Goal: Information Seeking & Learning: Learn about a topic

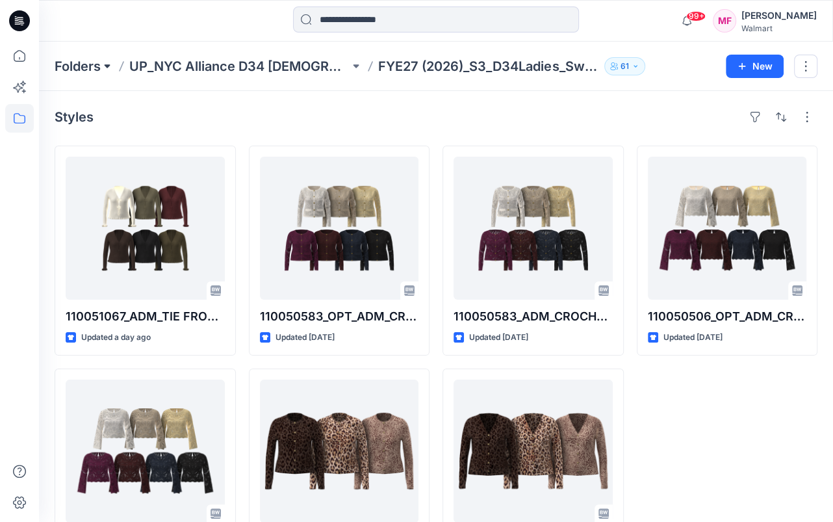
click at [107, 65] on button at bounding box center [107, 66] width 13 height 18
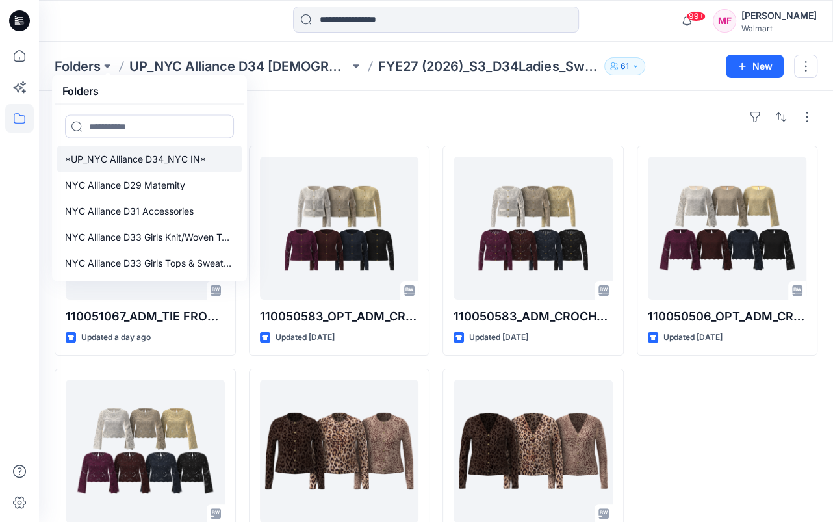
click at [166, 153] on p "*UP_NYC Alliance D34_NYC IN*" at bounding box center [135, 159] width 141 height 16
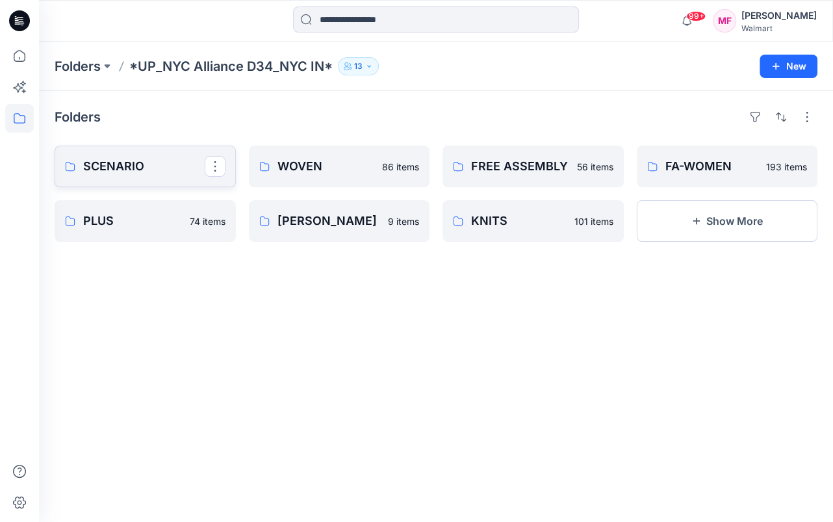
click at [123, 161] on p "SCENARIO" at bounding box center [144, 166] width 122 height 18
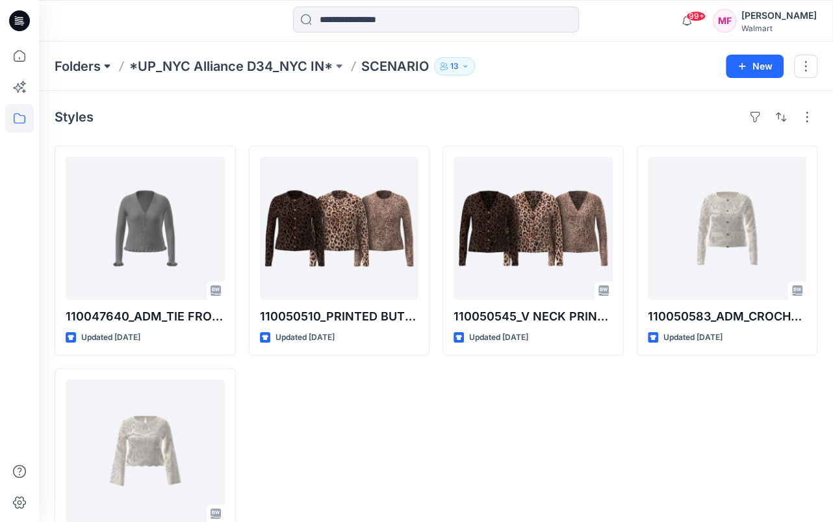
click at [103, 61] on button at bounding box center [107, 66] width 13 height 18
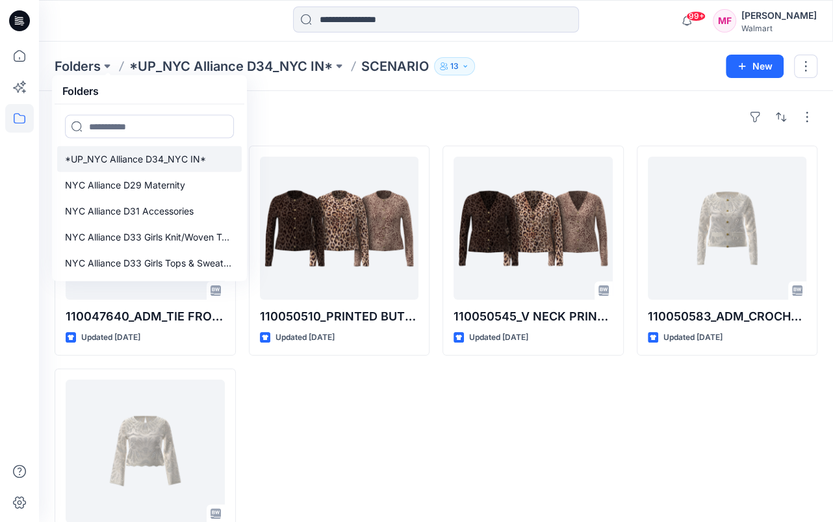
click at [120, 157] on p "*UP_NYC Alliance D34_NYC IN*" at bounding box center [135, 159] width 141 height 16
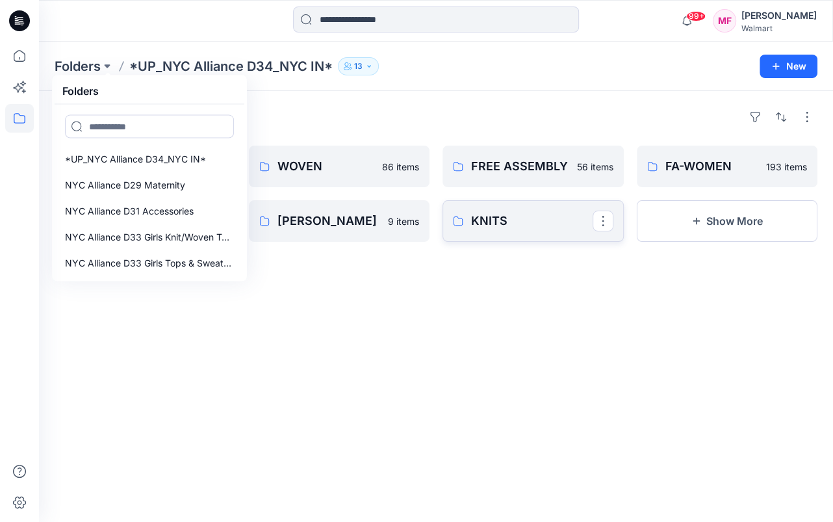
click at [498, 217] on p "KNITS" at bounding box center [532, 221] width 122 height 18
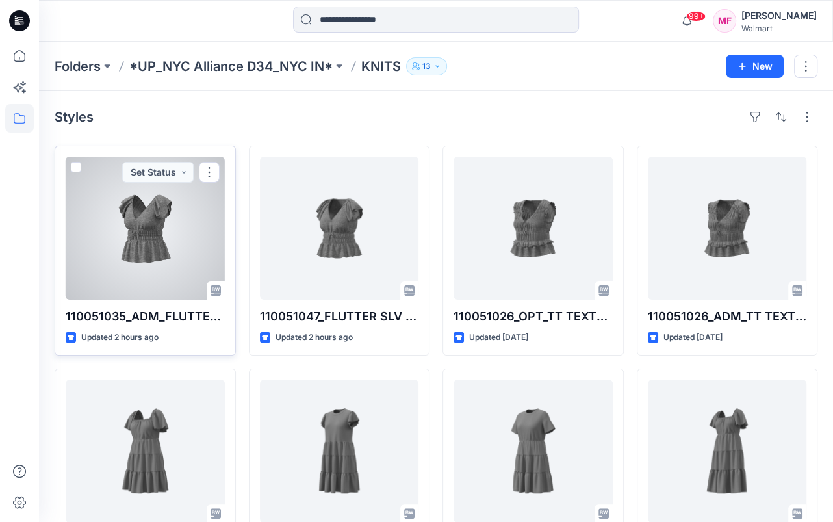
click at [153, 245] on div at bounding box center [145, 228] width 159 height 143
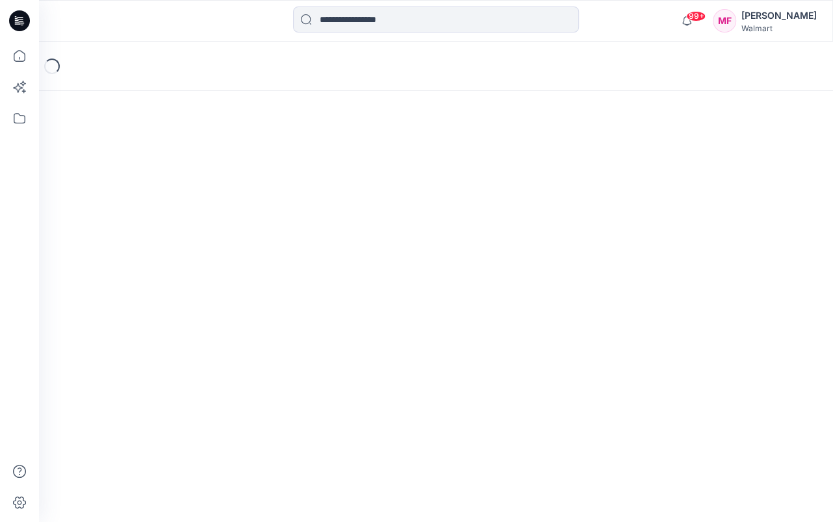
click at [158, 243] on div "Loading..." at bounding box center [436, 282] width 794 height 480
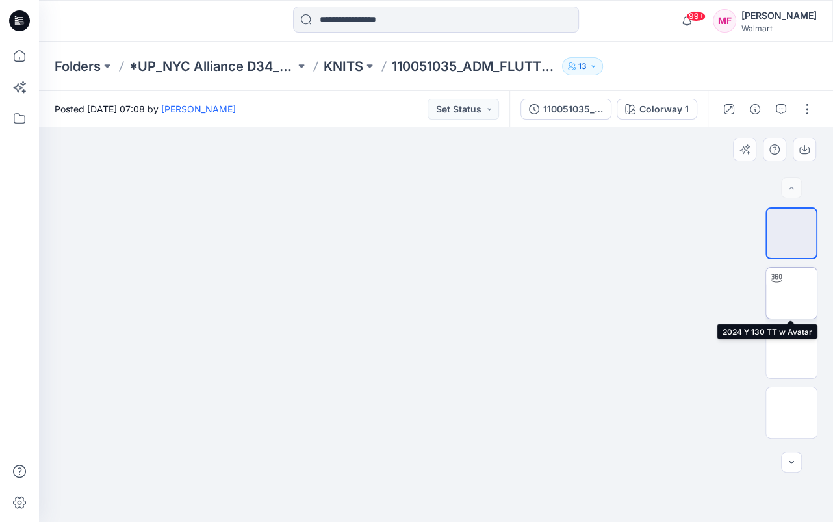
click at [792, 293] on img at bounding box center [792, 293] width 0 height 0
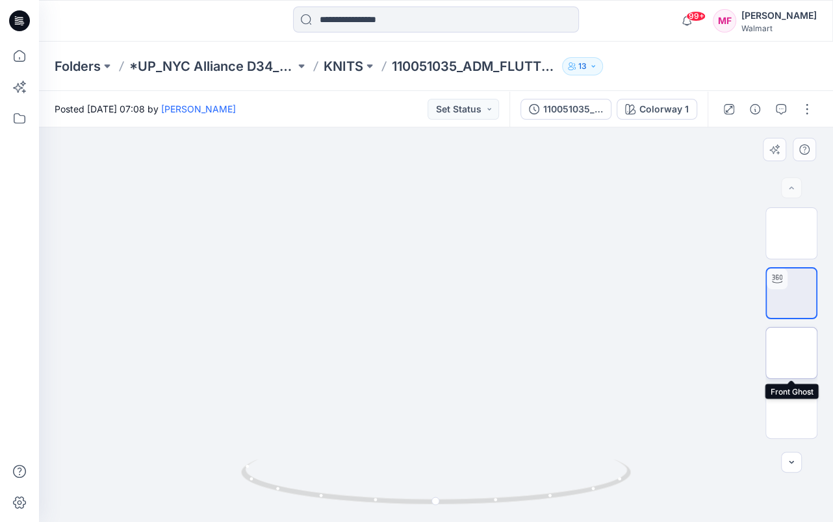
click at [792, 353] on img at bounding box center [792, 353] width 0 height 0
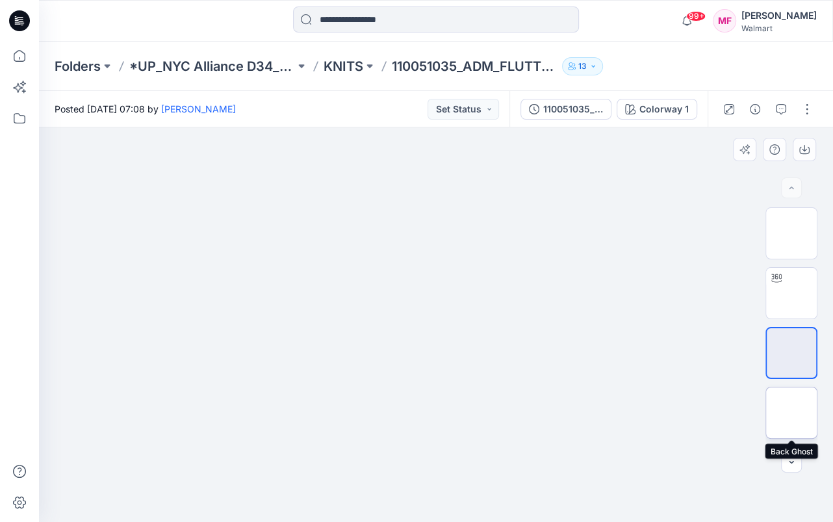
click at [792, 413] on img at bounding box center [792, 413] width 0 height 0
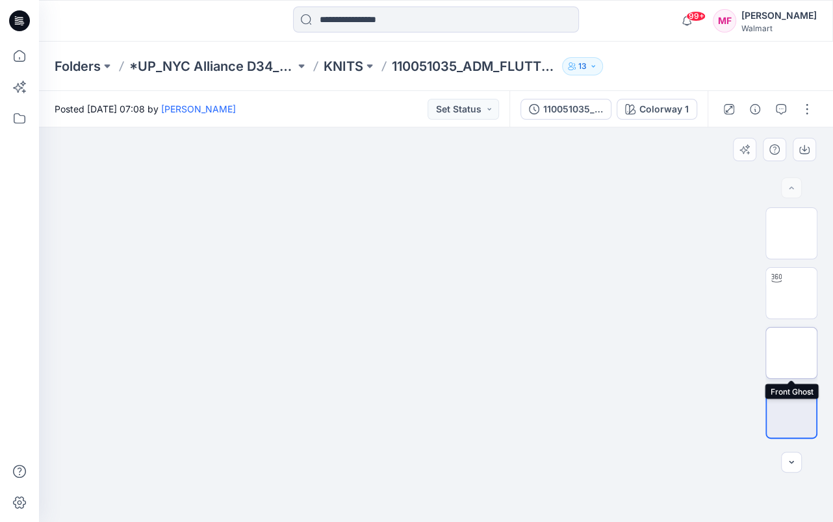
click at [792, 353] on img at bounding box center [792, 353] width 0 height 0
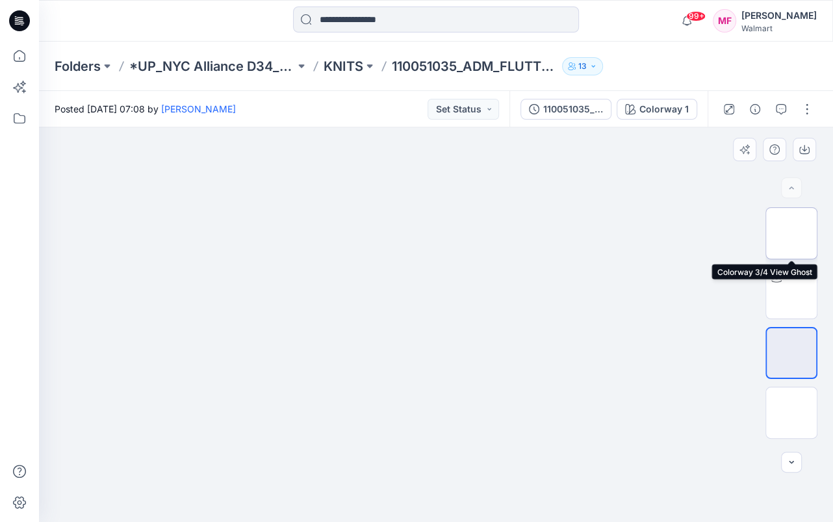
click at [792, 233] on img at bounding box center [792, 233] width 0 height 0
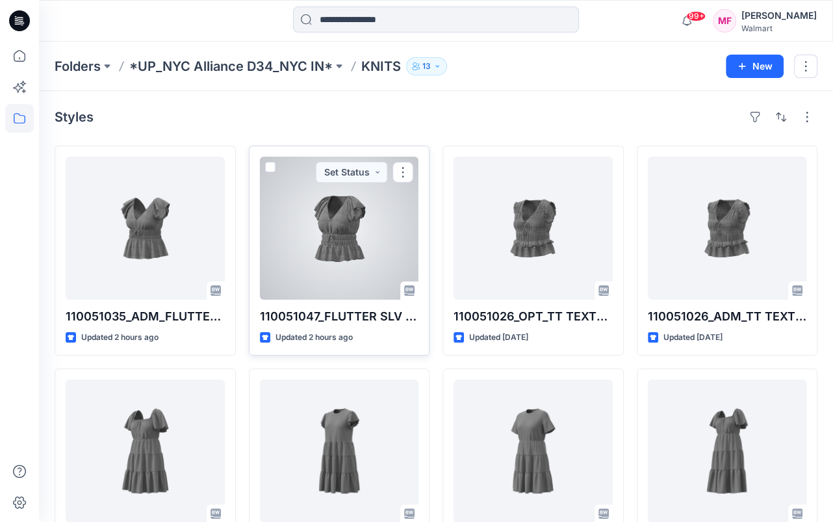
click at [334, 225] on div at bounding box center [339, 228] width 159 height 143
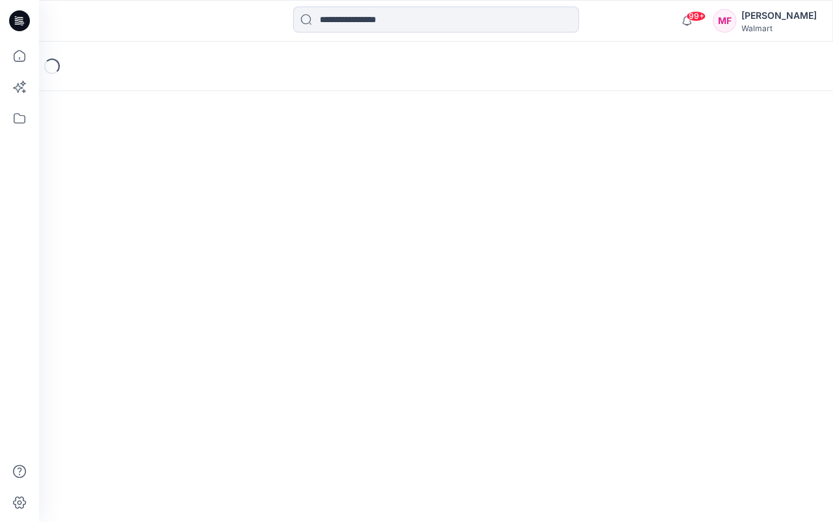
click at [334, 225] on div "Loading..." at bounding box center [436, 282] width 794 height 480
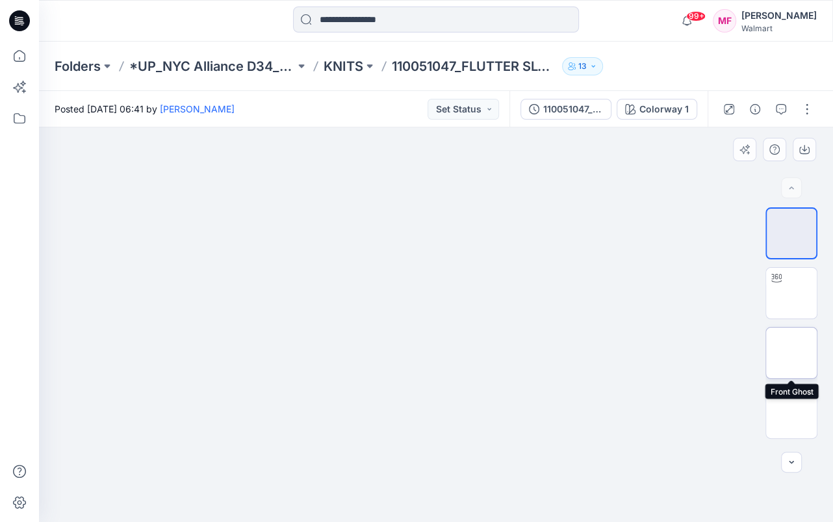
click at [792, 353] on img at bounding box center [792, 353] width 0 height 0
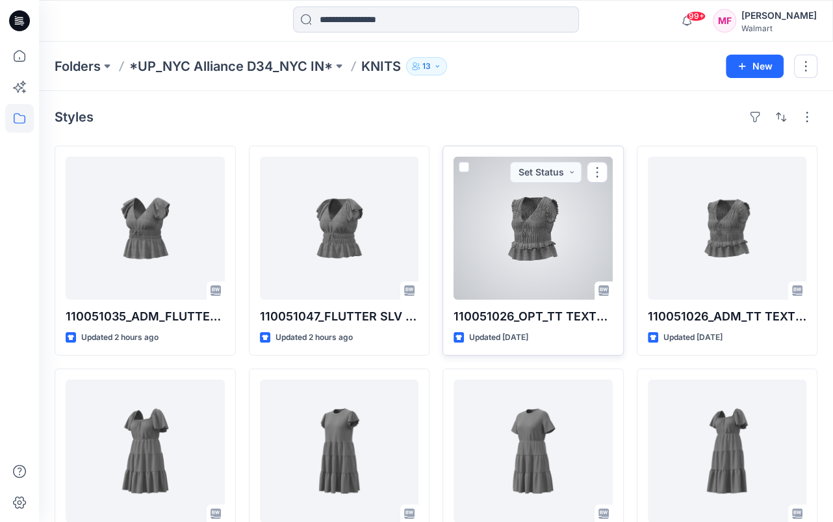
click at [529, 229] on div at bounding box center [533, 228] width 159 height 143
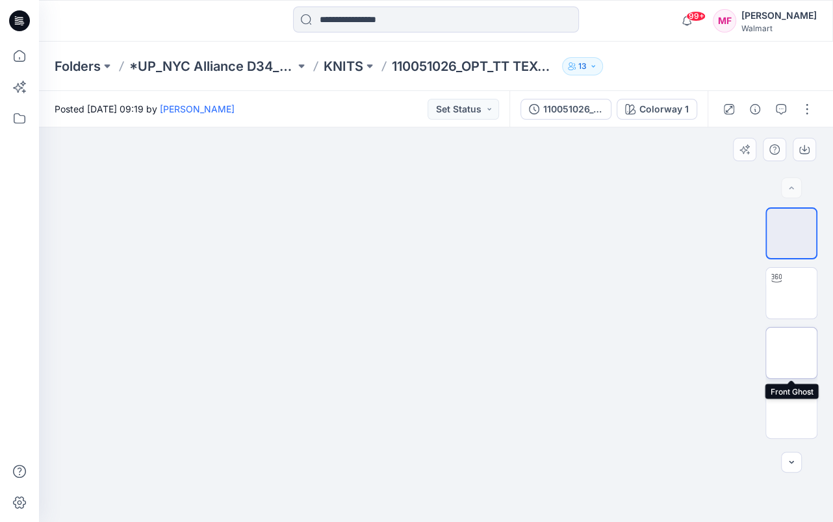
click at [792, 353] on img at bounding box center [792, 353] width 0 height 0
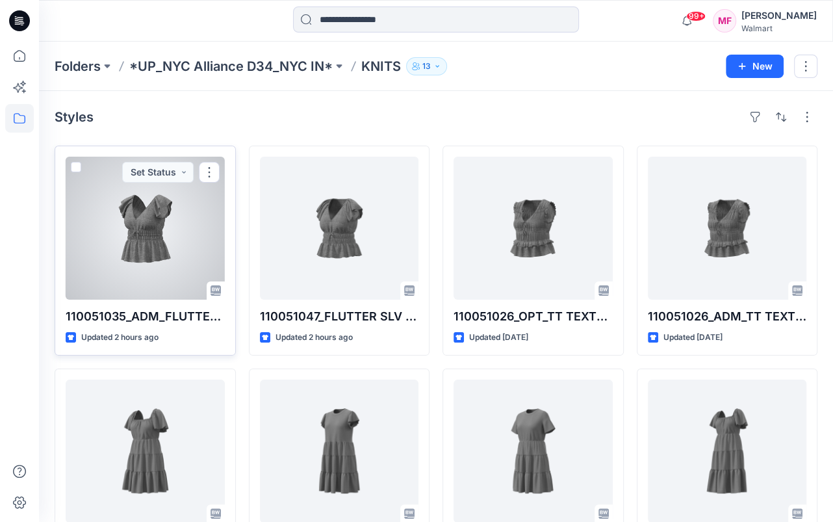
click at [151, 238] on div at bounding box center [145, 228] width 159 height 143
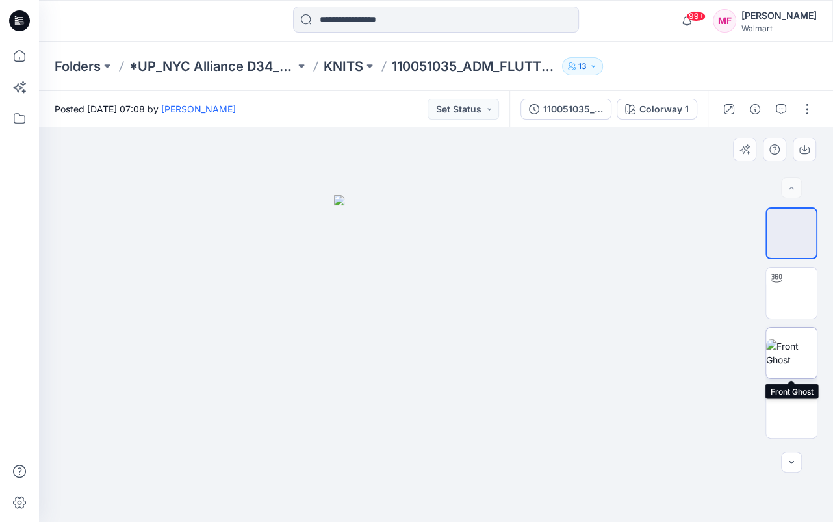
click at [800, 346] on img at bounding box center [791, 352] width 51 height 27
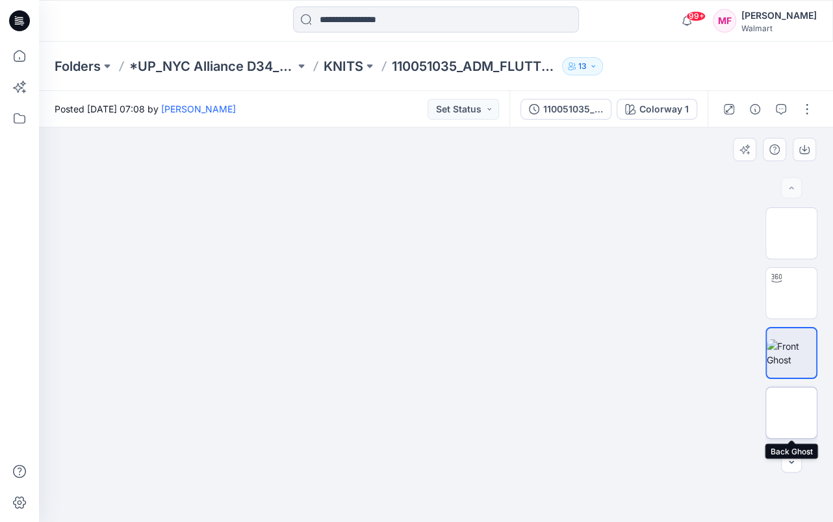
click at [792, 413] on img at bounding box center [792, 413] width 0 height 0
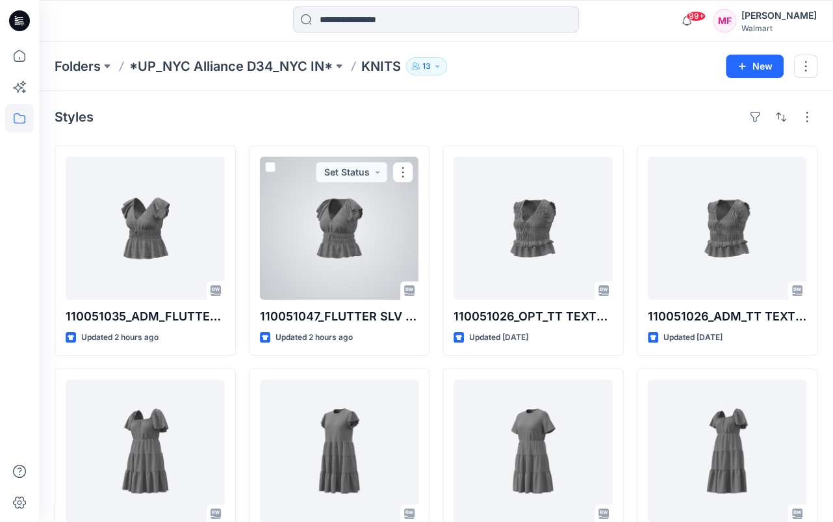
click at [342, 228] on div at bounding box center [339, 228] width 159 height 143
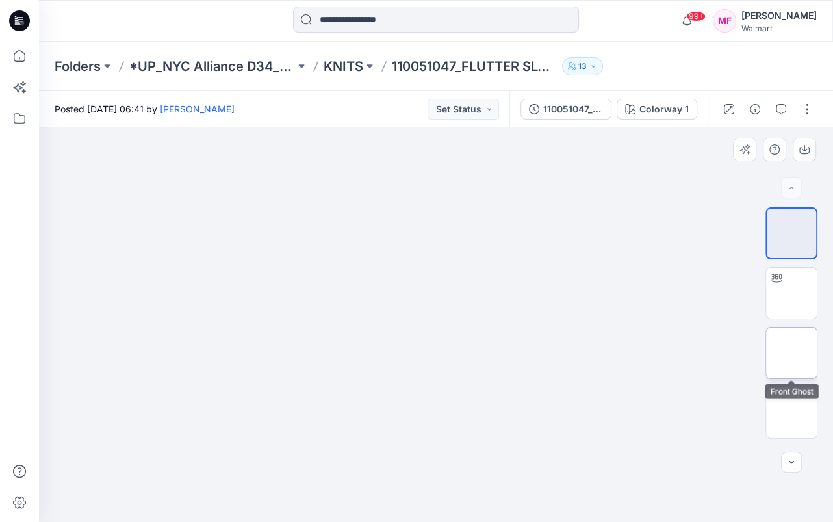
click at [792, 353] on img at bounding box center [792, 353] width 0 height 0
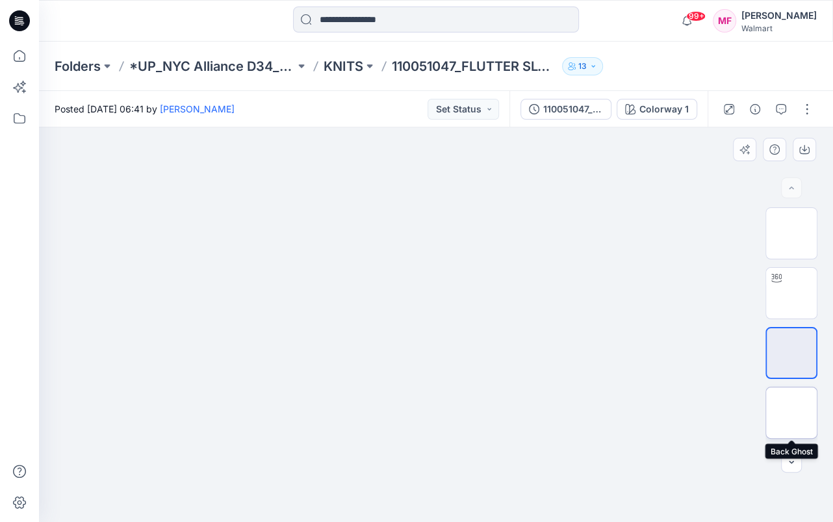
click at [792, 413] on img at bounding box center [792, 413] width 0 height 0
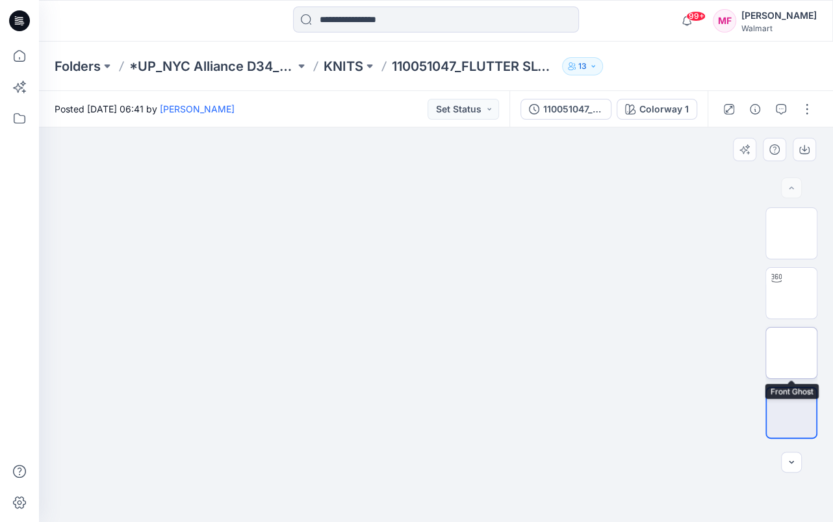
click at [792, 353] on img at bounding box center [792, 353] width 0 height 0
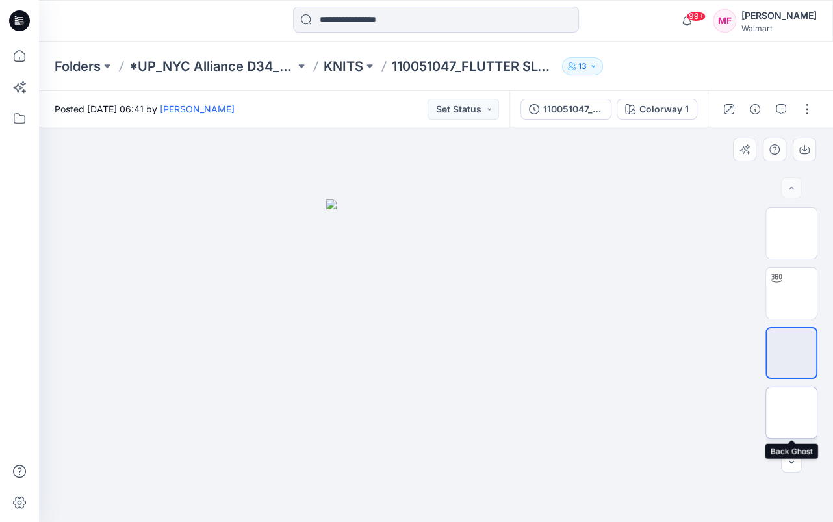
click at [792, 413] on img at bounding box center [792, 413] width 0 height 0
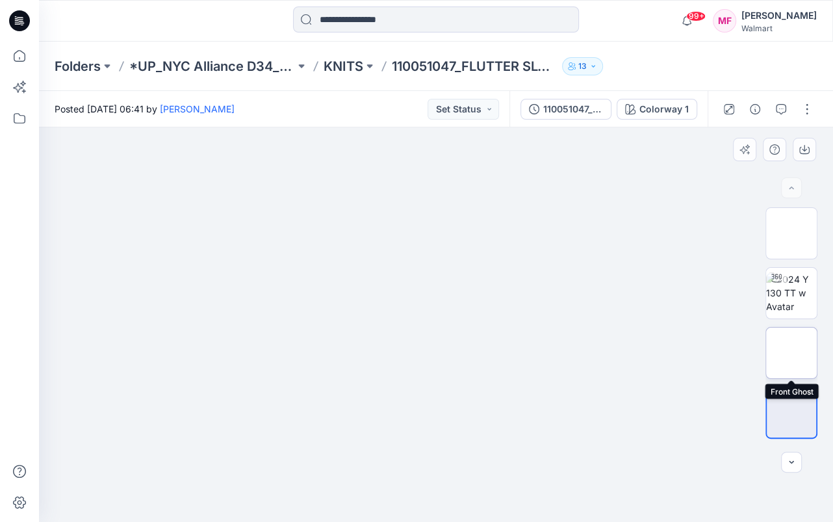
click at [792, 353] on img at bounding box center [792, 353] width 0 height 0
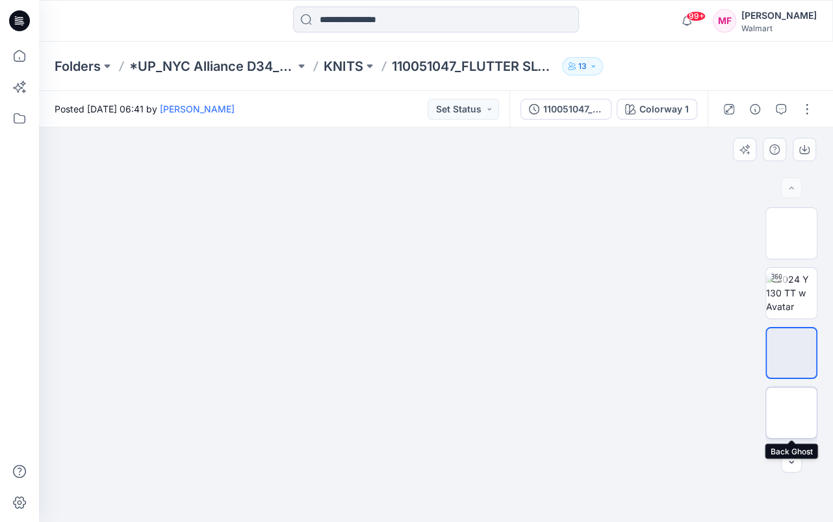
click at [792, 413] on img at bounding box center [792, 413] width 0 height 0
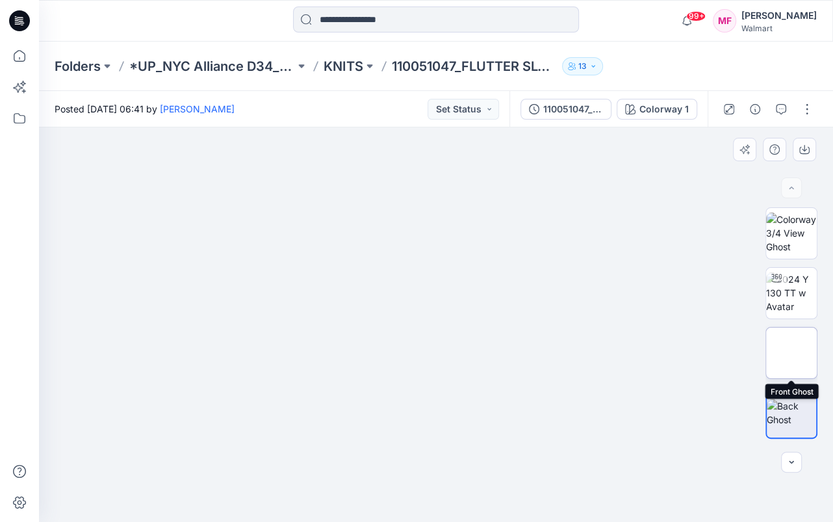
click at [792, 353] on img at bounding box center [792, 353] width 0 height 0
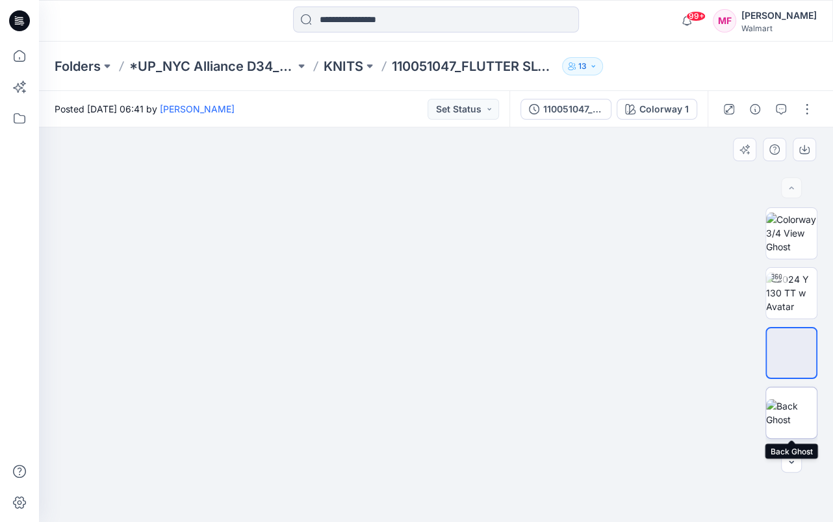
click at [791, 406] on img at bounding box center [791, 412] width 51 height 27
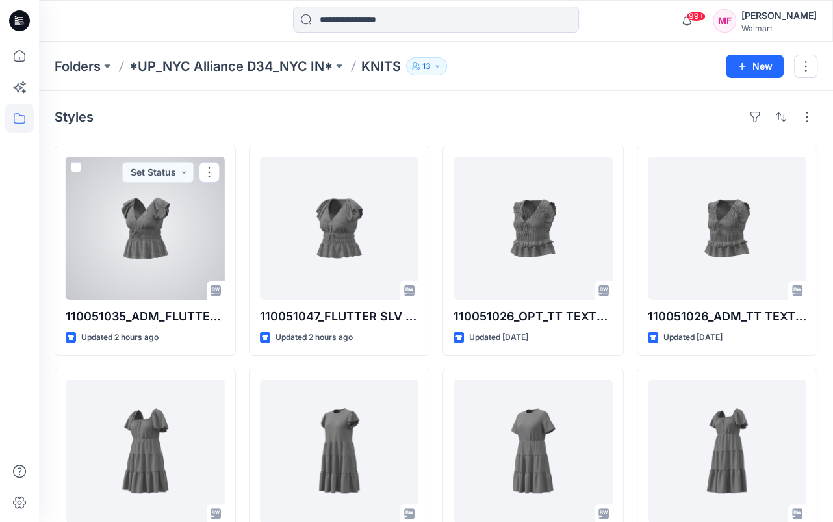
click at [131, 236] on div at bounding box center [145, 228] width 159 height 143
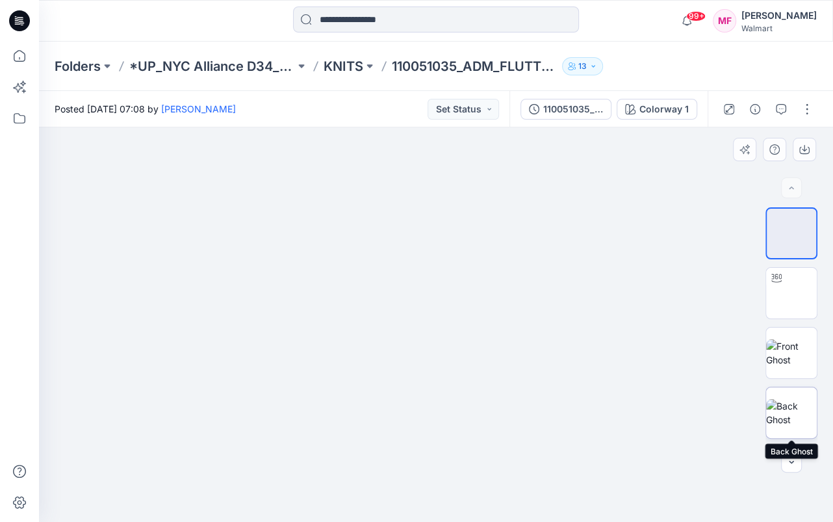
click at [792, 407] on img at bounding box center [791, 412] width 51 height 27
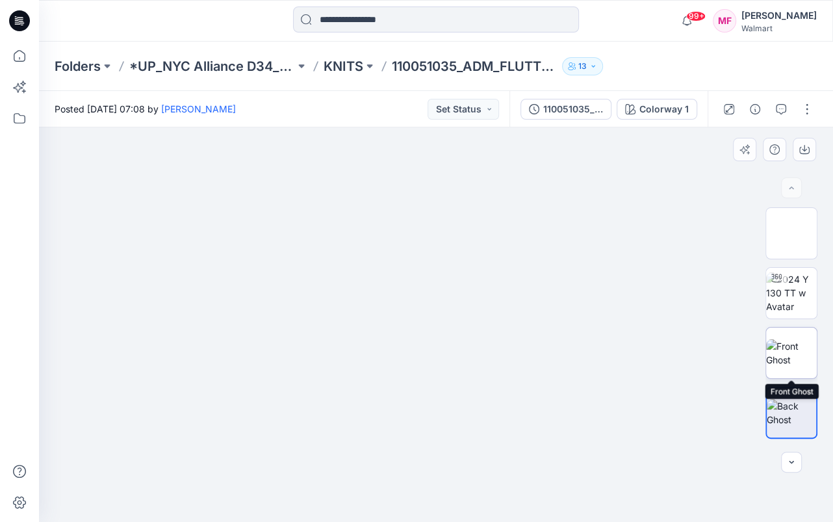
click at [776, 341] on img at bounding box center [791, 352] width 51 height 27
